Goal: Task Accomplishment & Management: Manage account settings

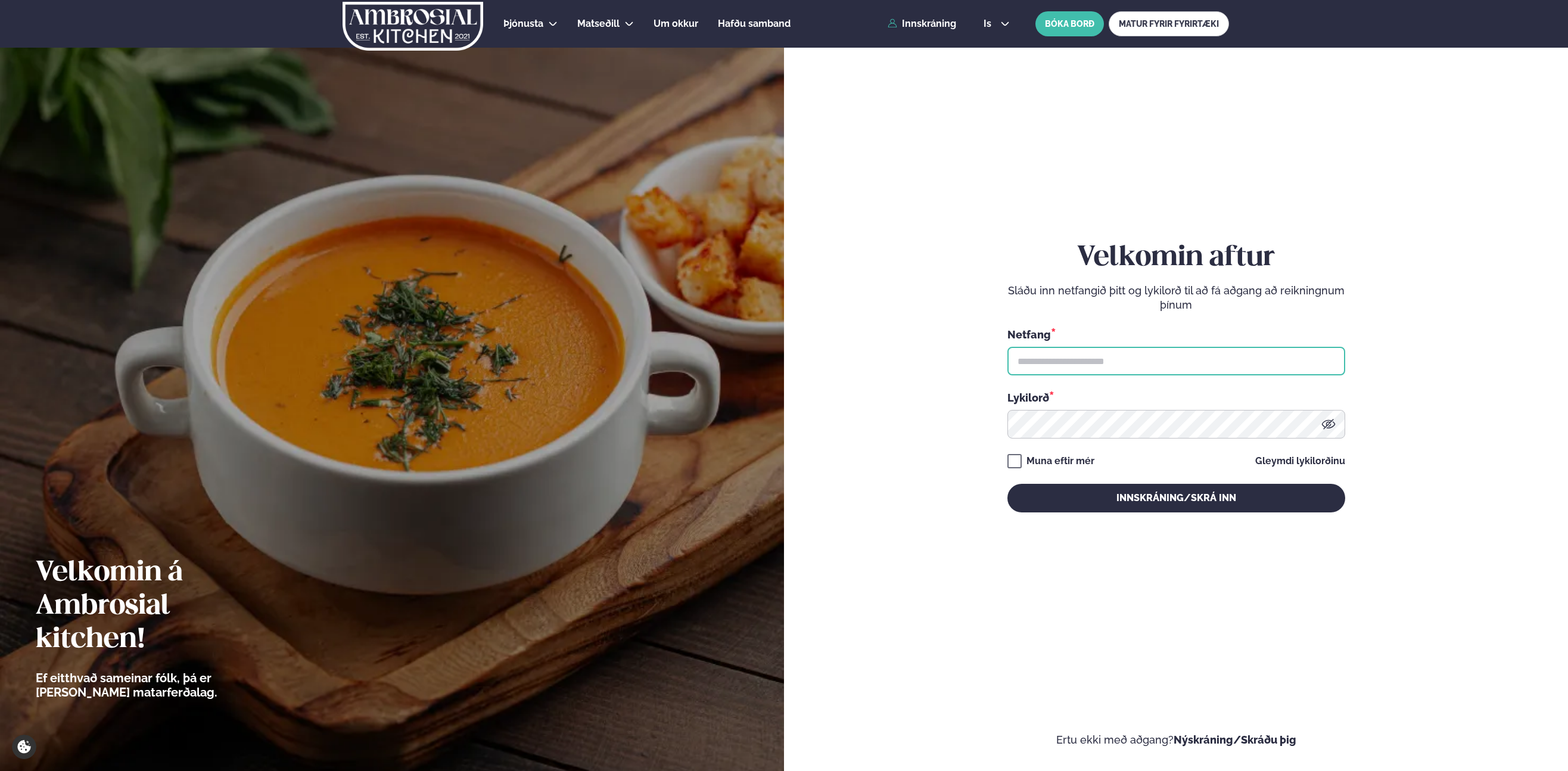
click at [1049, 360] on input "text" at bounding box center [1176, 360] width 338 height 28
type input "**********"
click at [1007, 484] on button "Innskráning/Skrá inn" at bounding box center [1176, 497] width 338 height 28
